Goal: Task Accomplishment & Management: Complete application form

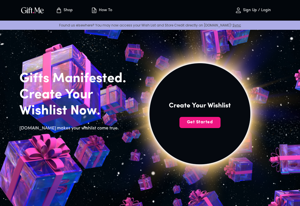
click at [206, 120] on span "Get Started" at bounding box center [200, 122] width 41 height 6
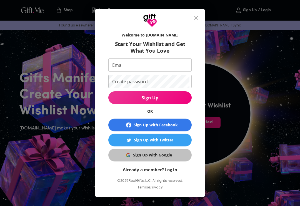
click at [161, 154] on div "Sign Up with Google" at bounding box center [152, 155] width 39 height 6
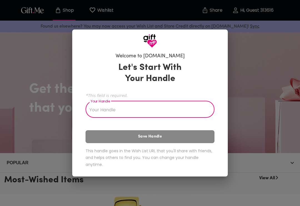
click at [182, 104] on input "Your Handle" at bounding box center [147, 110] width 123 height 16
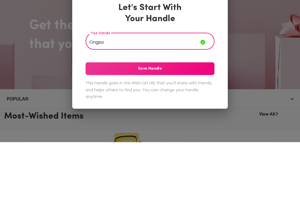
type input "Ongsa"
click at [181, 126] on button "Save Handle" at bounding box center [150, 132] width 129 height 13
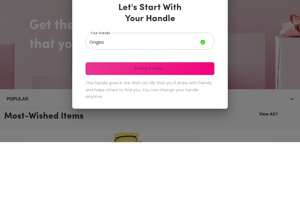
scroll to position [64, 0]
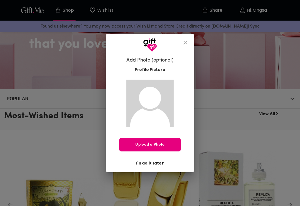
click at [151, 163] on span "I'll do it later" at bounding box center [150, 163] width 28 height 6
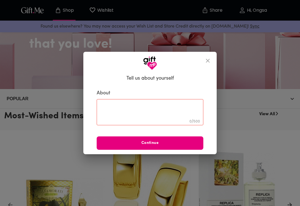
click at [189, 143] on span "Continue" at bounding box center [150, 143] width 107 height 6
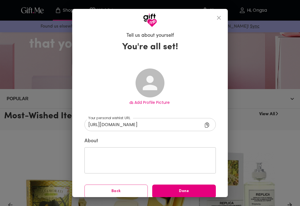
type input "[URL][DOMAIN_NAME]"
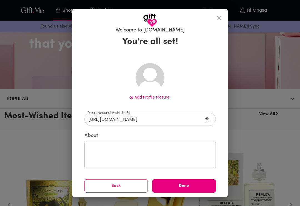
scroll to position [5, 0]
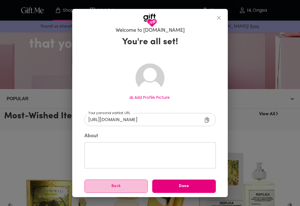
click at [121, 186] on span "Back" at bounding box center [116, 186] width 63 height 6
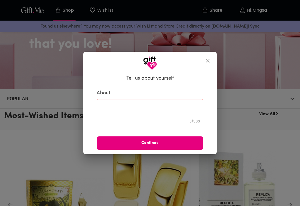
click at [179, 140] on span "Continue" at bounding box center [150, 143] width 107 height 6
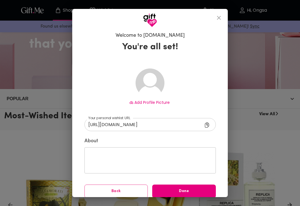
click at [183, 191] on span "Done" at bounding box center [184, 191] width 64 height 6
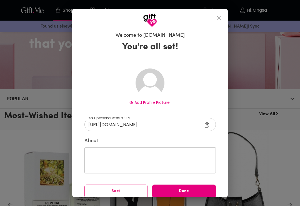
scroll to position [1, 0]
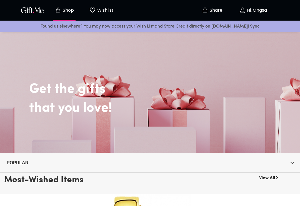
scroll to position [19, 0]
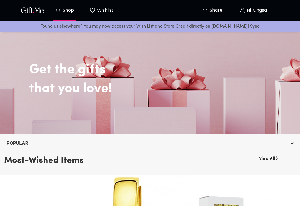
click at [208, 111] on div "Get the gifts that you love!" at bounding box center [150, 72] width 300 height 122
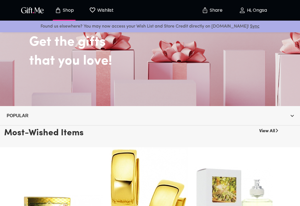
scroll to position [0, 0]
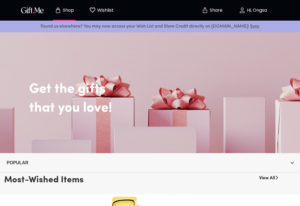
click at [106, 13] on p "Wishlist" at bounding box center [105, 10] width 18 height 7
